Goal: Transaction & Acquisition: Purchase product/service

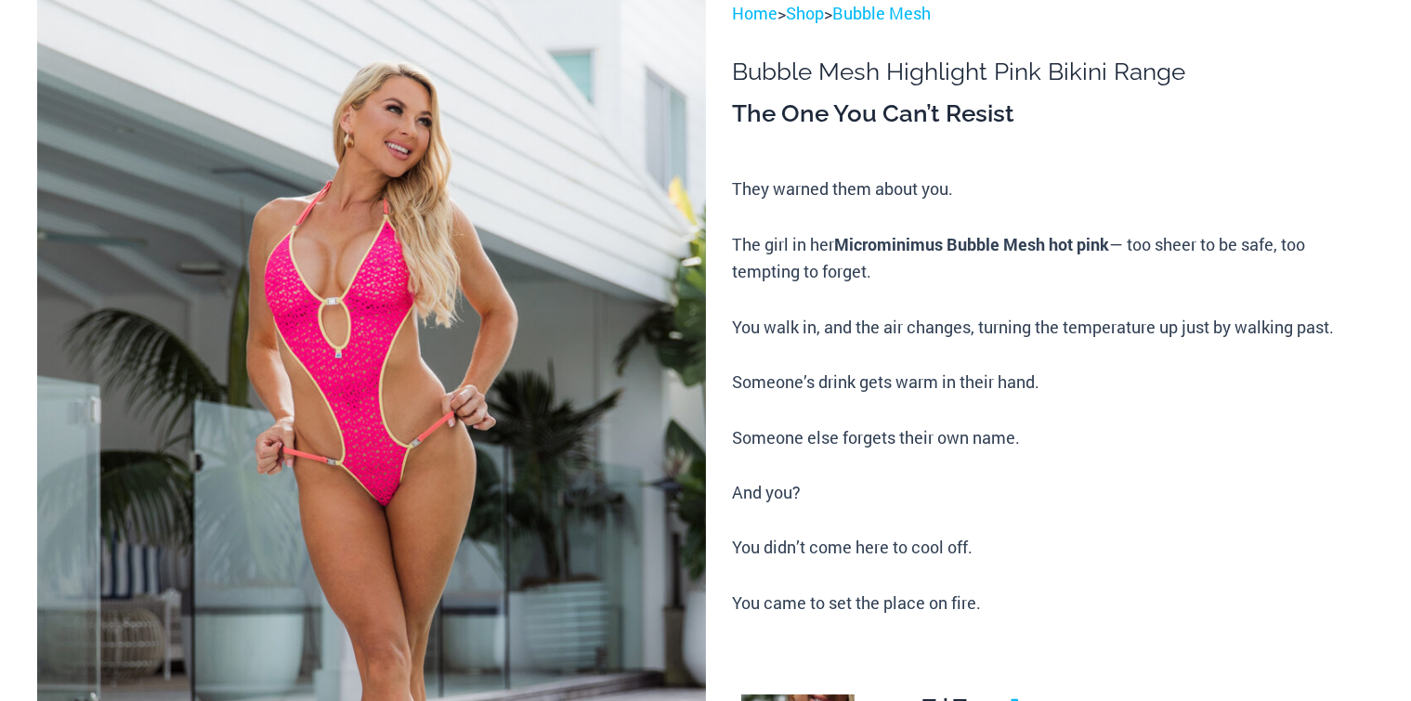
scroll to position [186, 0]
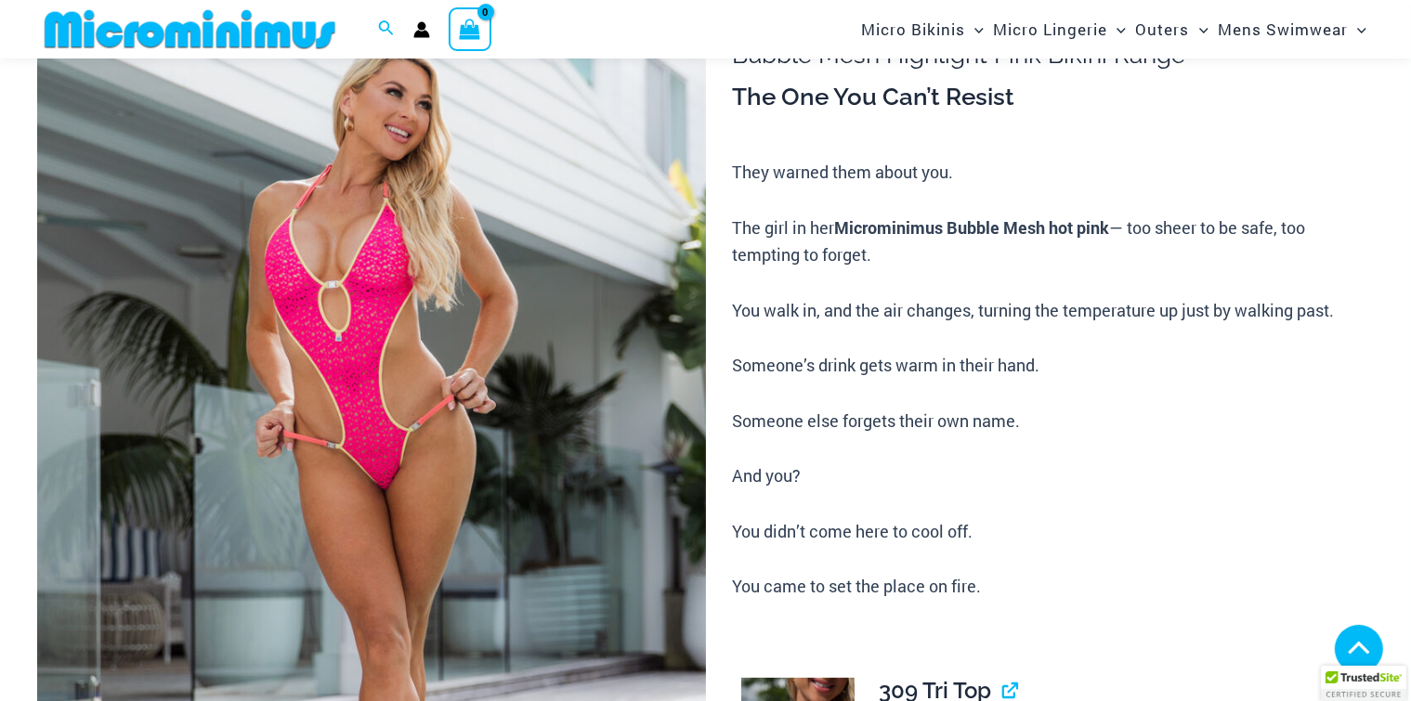
type input "**********"
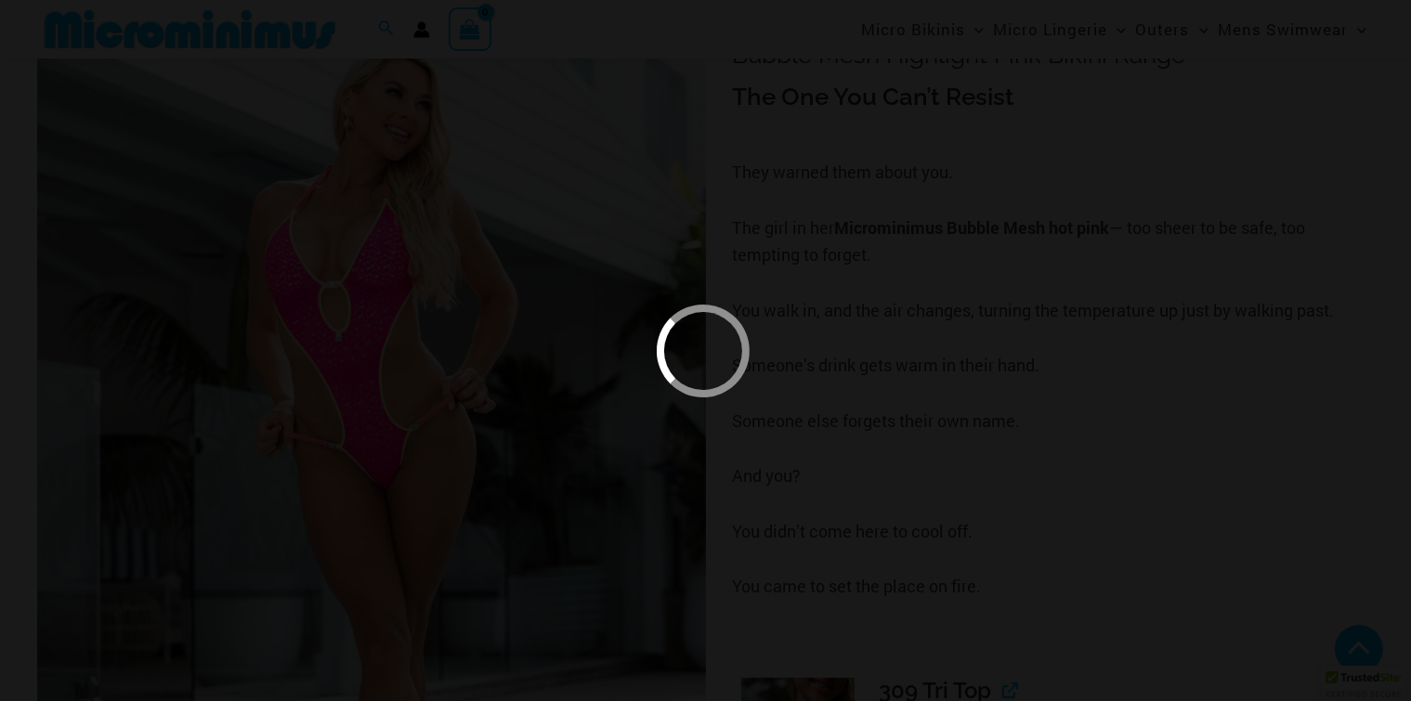
scroll to position [1654, 0]
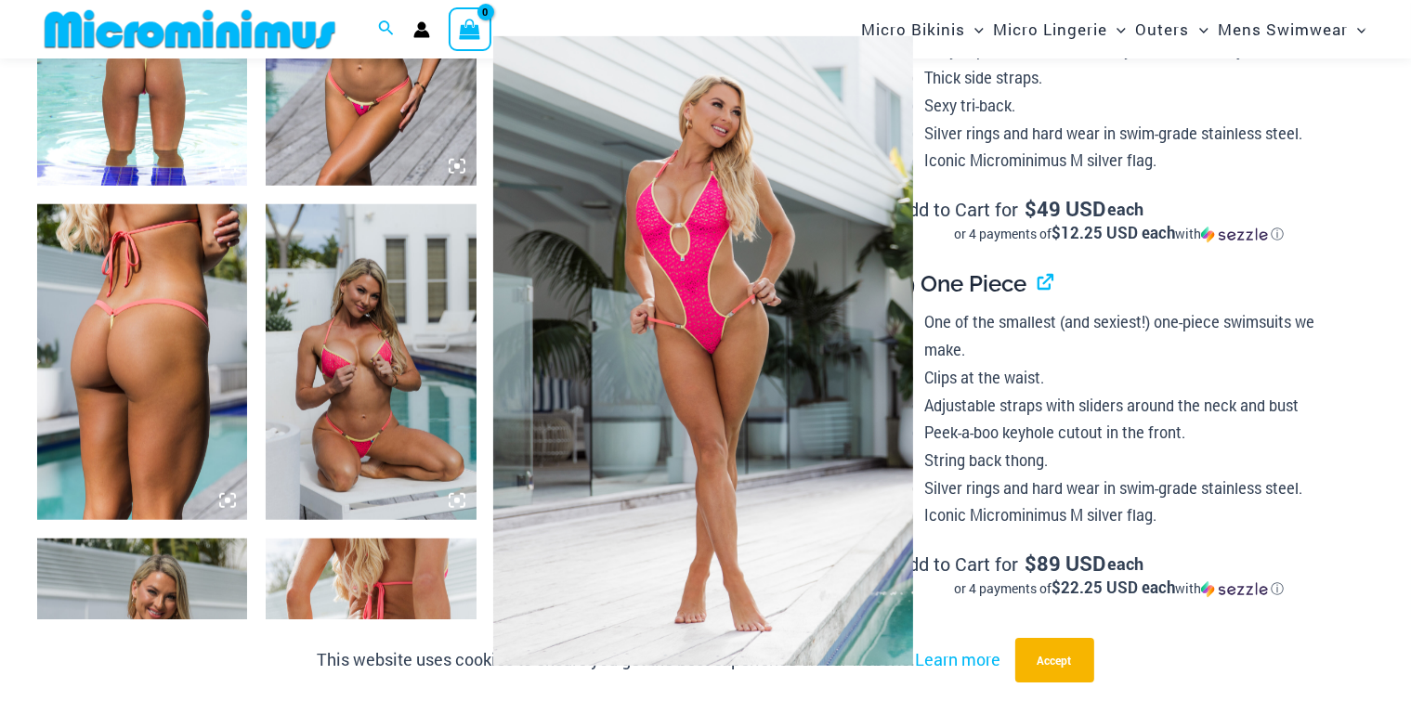
click at [1044, 157] on div at bounding box center [705, 350] width 1411 height 701
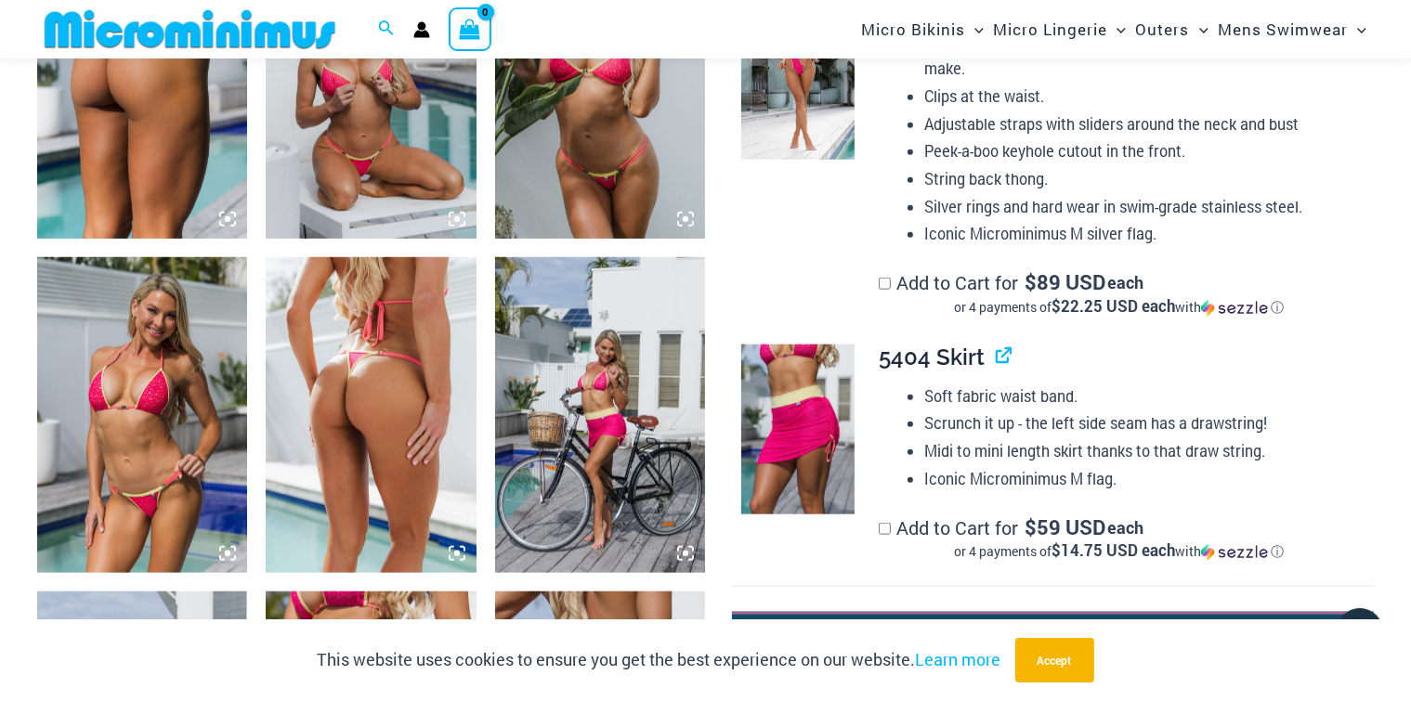
scroll to position [2026, 0]
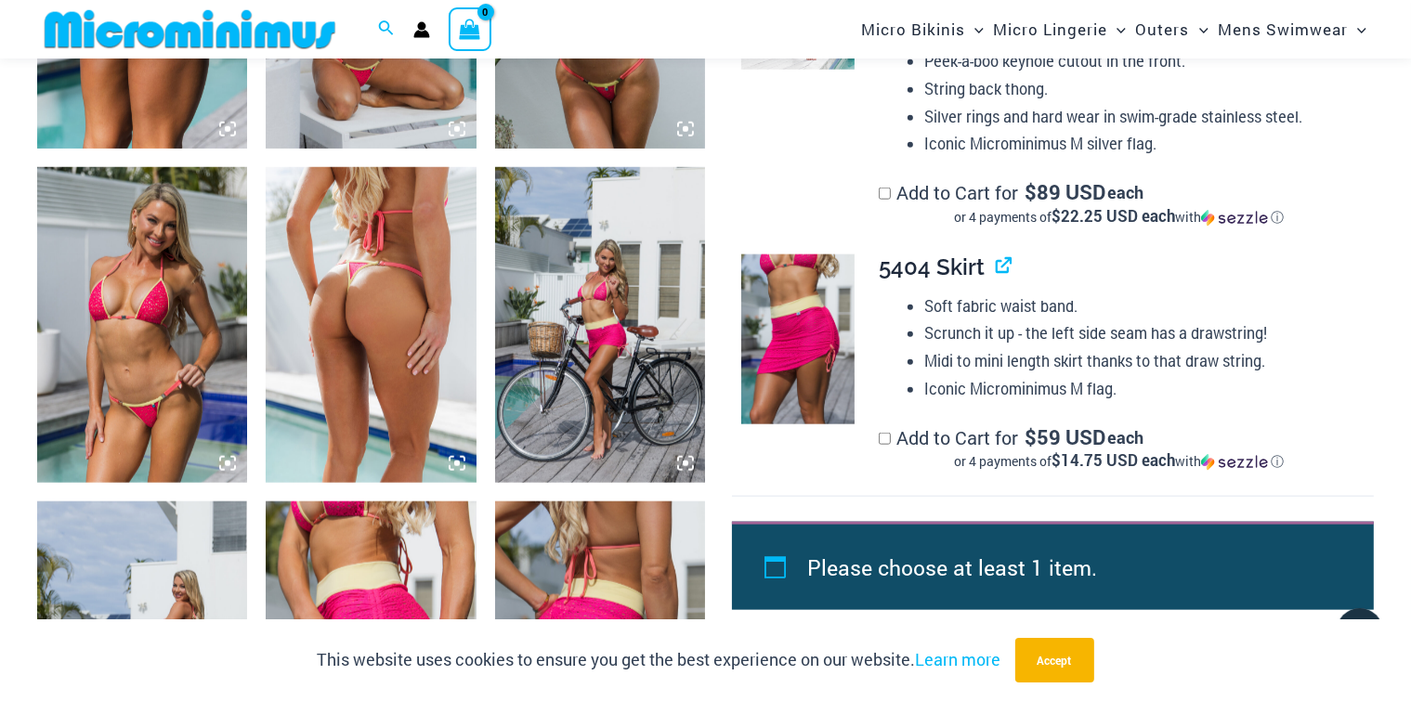
click at [458, 281] on img at bounding box center [371, 325] width 210 height 316
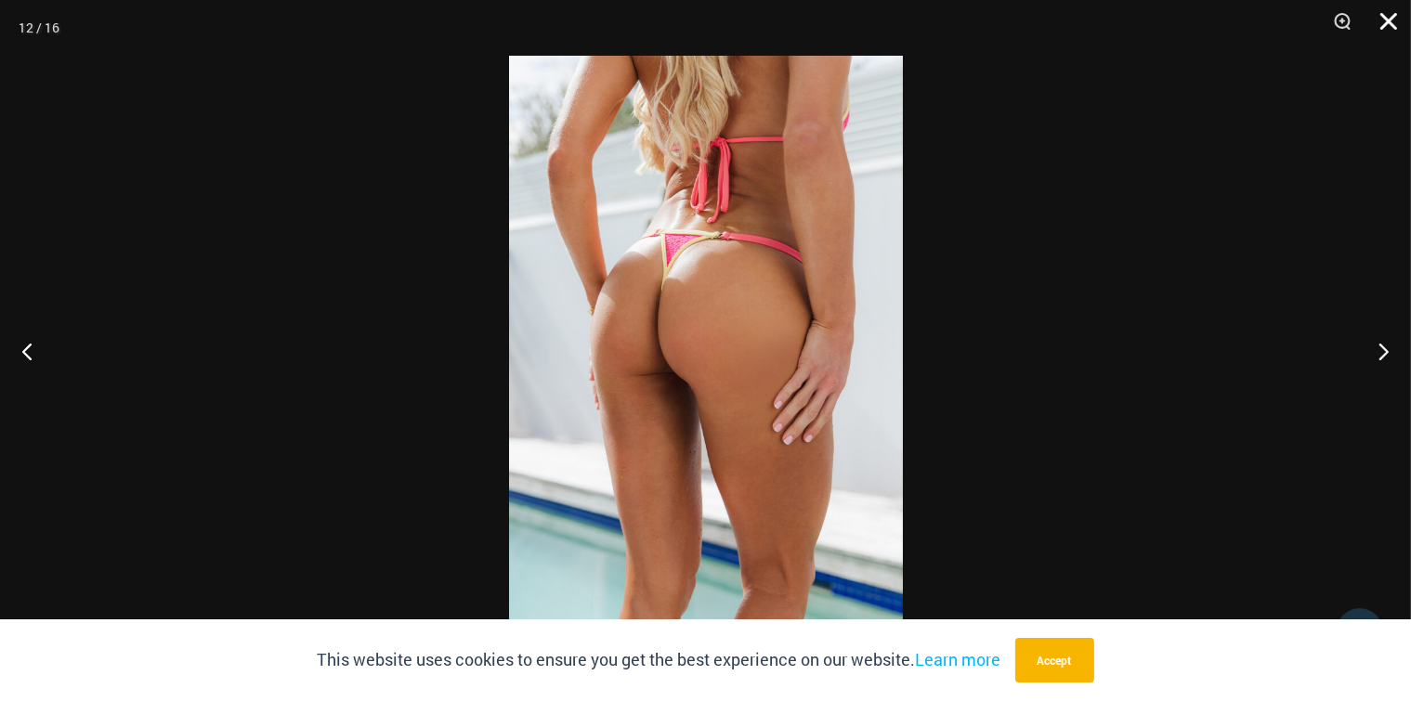
click at [1389, 23] on button "Close" at bounding box center [1382, 28] width 46 height 56
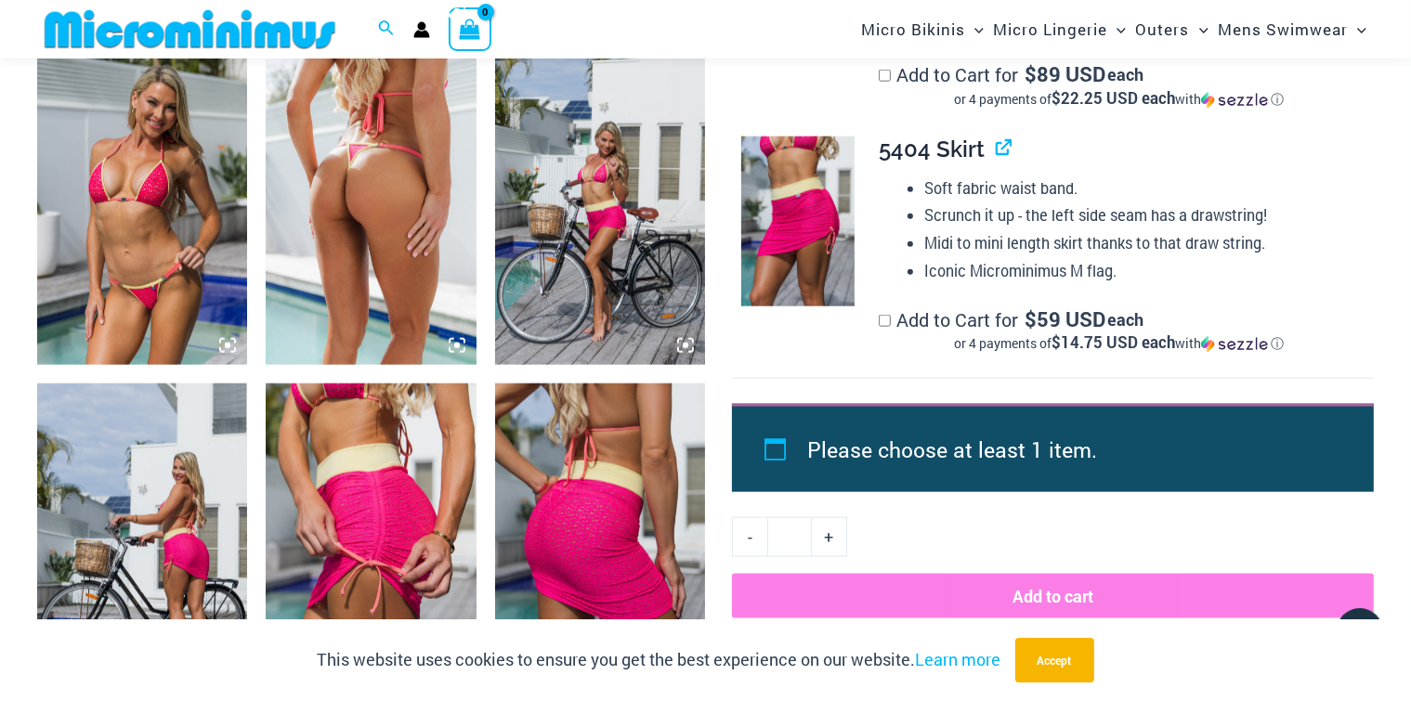
scroll to position [2398, 0]
